Goal: Information Seeking & Learning: Learn about a topic

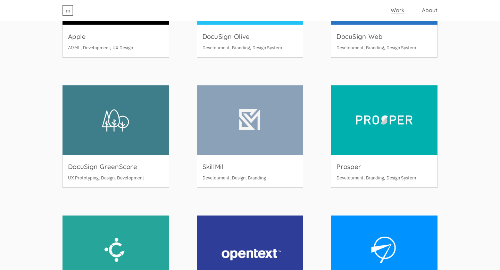
scroll to position [207, 0]
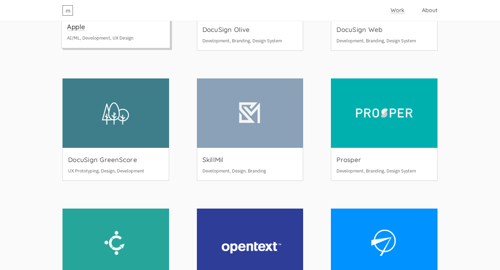
click at [157, 35] on div "Apple AI/ML, Development, UX Design" at bounding box center [116, 31] width 108 height 33
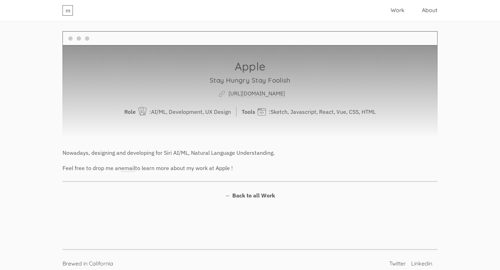
scroll to position [7, 0]
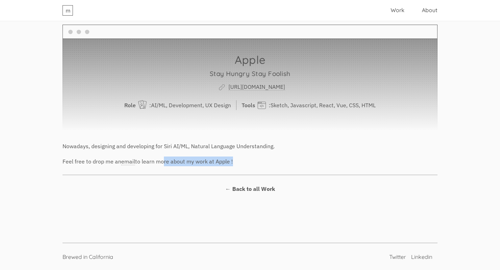
drag, startPoint x: 231, startPoint y: 164, endPoint x: 160, endPoint y: 164, distance: 71.5
click at [160, 164] on p "Feel free to drop me an email to learn more about my work at Apple !" at bounding box center [249, 161] width 375 height 10
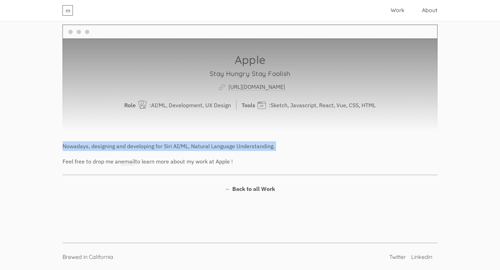
click at [160, 164] on p "Feel free to drop me an email to learn more about my work at Apple !" at bounding box center [249, 161] width 375 height 10
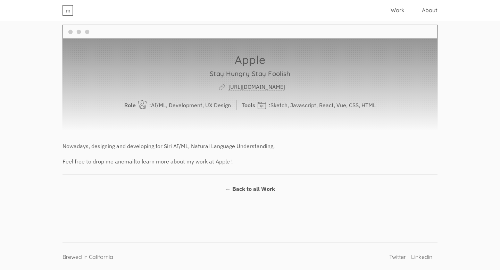
click at [248, 163] on p "Feel free to drop me an email to learn more about my work at Apple !" at bounding box center [249, 161] width 375 height 10
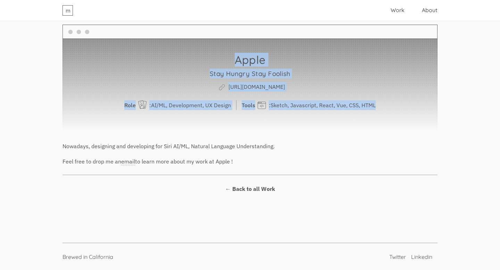
drag, startPoint x: 248, startPoint y: 163, endPoint x: 124, endPoint y: 32, distance: 180.9
click at [124, 32] on div "Apple Stay Hungry Stay Foolish [URL][DOMAIN_NAME] Role : AI/ML, Development, UX…" at bounding box center [250, 128] width 389 height 228
copy div "Apple Stay Hungry Stay Foolish [URL][DOMAIN_NAME] Role : AI/ML, Development, UX…"
click at [305, 78] on h3 "Stay Hungry Stay Foolish" at bounding box center [249, 74] width 367 height 10
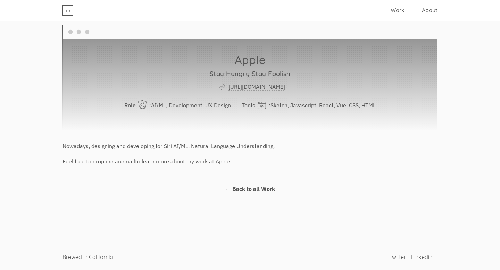
drag, startPoint x: 317, startPoint y: 166, endPoint x: 321, endPoint y: 134, distance: 32.8
click at [322, 134] on div "Apple Stay Hungry Stay Foolish [URL][DOMAIN_NAME] Role : AI/ML, Development, UX…" at bounding box center [250, 128] width 389 height 228
copy div "Nowadays, designing and developing for Siri AI/ML, Natural Language Understandi…"
click at [499, 163] on div "m Work About Apple Stay Hungry Stay Foolish [URL][DOMAIN_NAME] Role : AI/ML, De…" at bounding box center [250, 141] width 500 height 254
